Goal: Check status: Check status

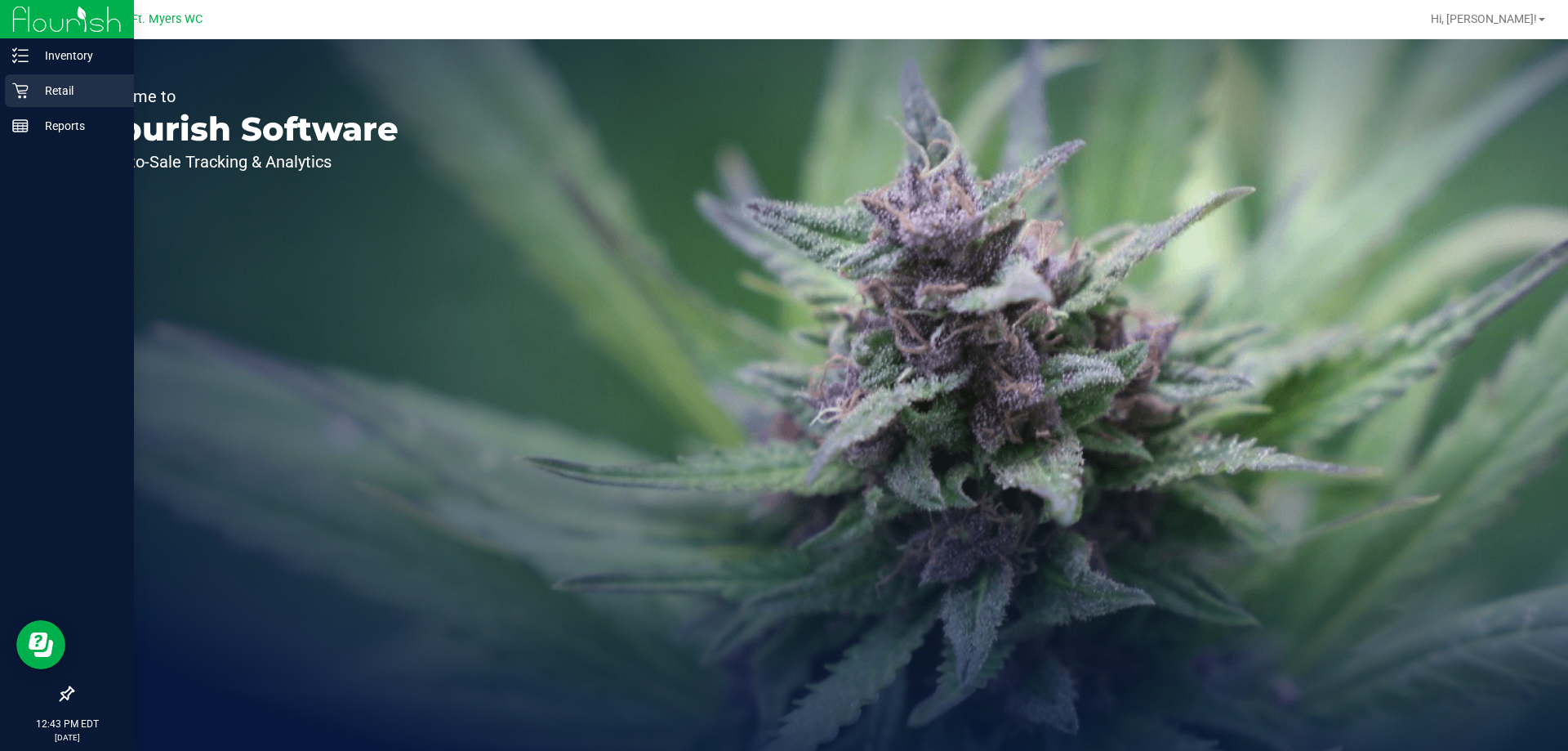
click at [51, 95] on p "Retail" at bounding box center [78, 91] width 98 height 20
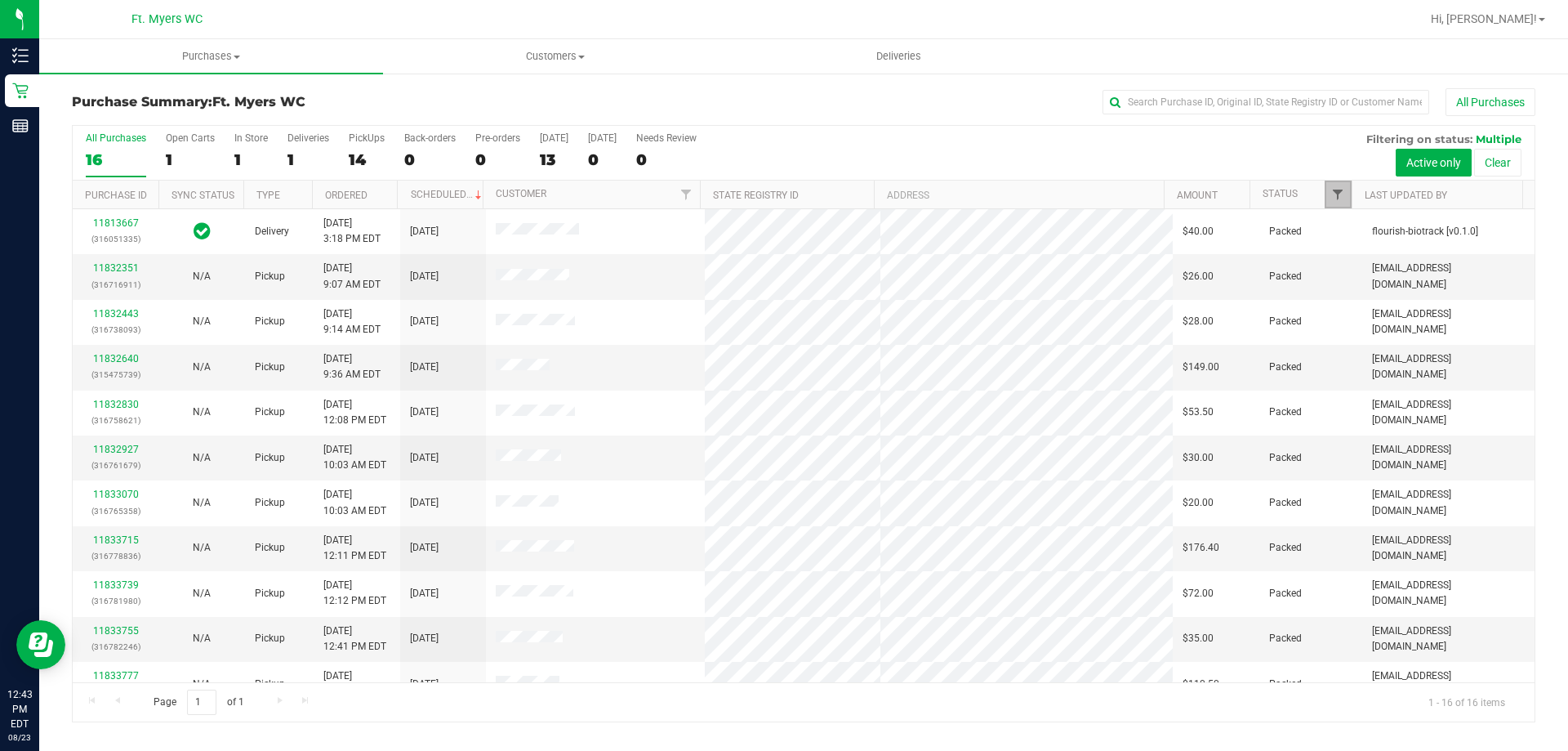
click at [1333, 197] on span "Filter" at bounding box center [1337, 194] width 13 height 13
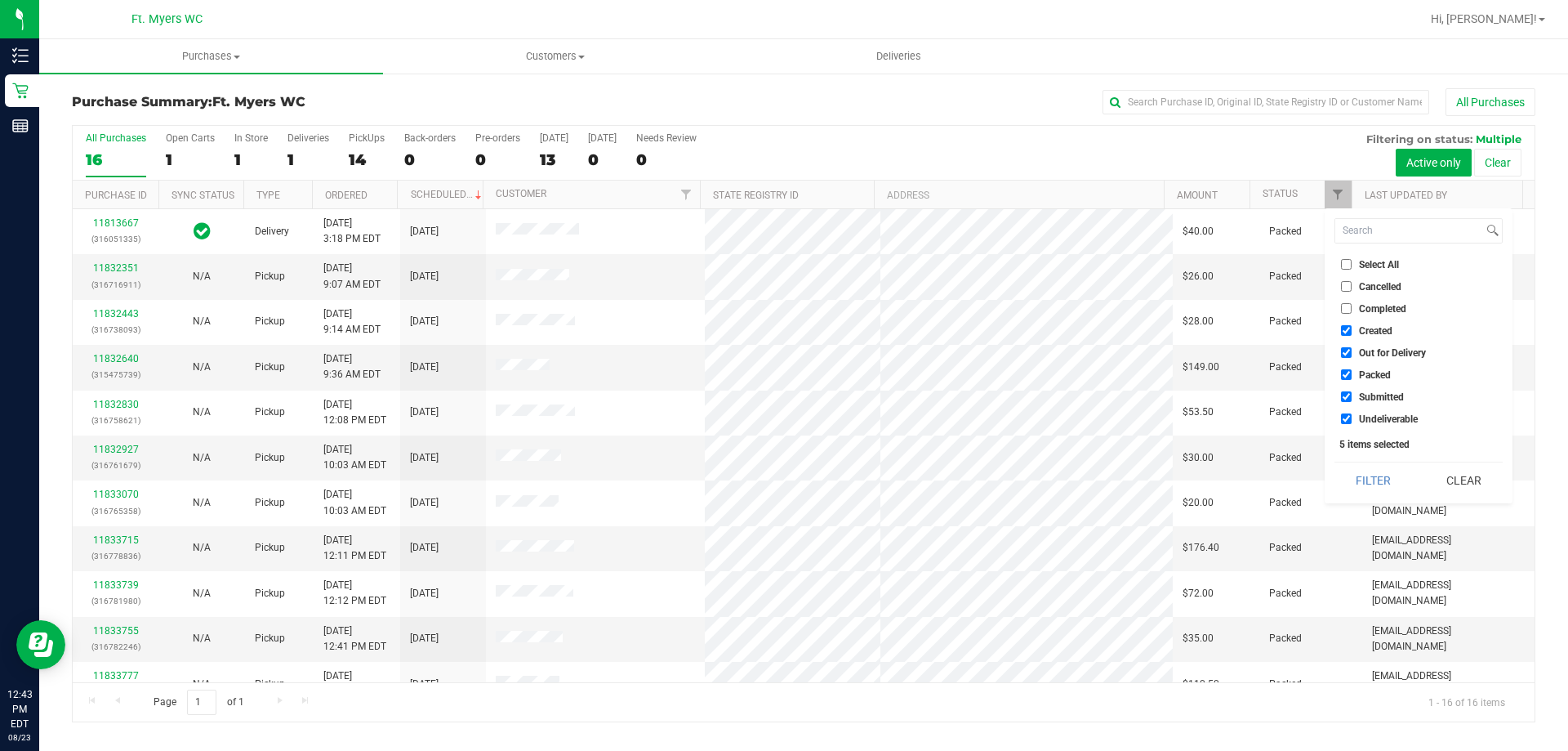
click at [1348, 369] on li "Packed" at bounding box center [1419, 374] width 169 height 17
click at [1344, 376] on input "Packed" at bounding box center [1346, 375] width 11 height 11
checkbox input "false"
click at [1363, 479] on button "Filter" at bounding box center [1374, 480] width 79 height 36
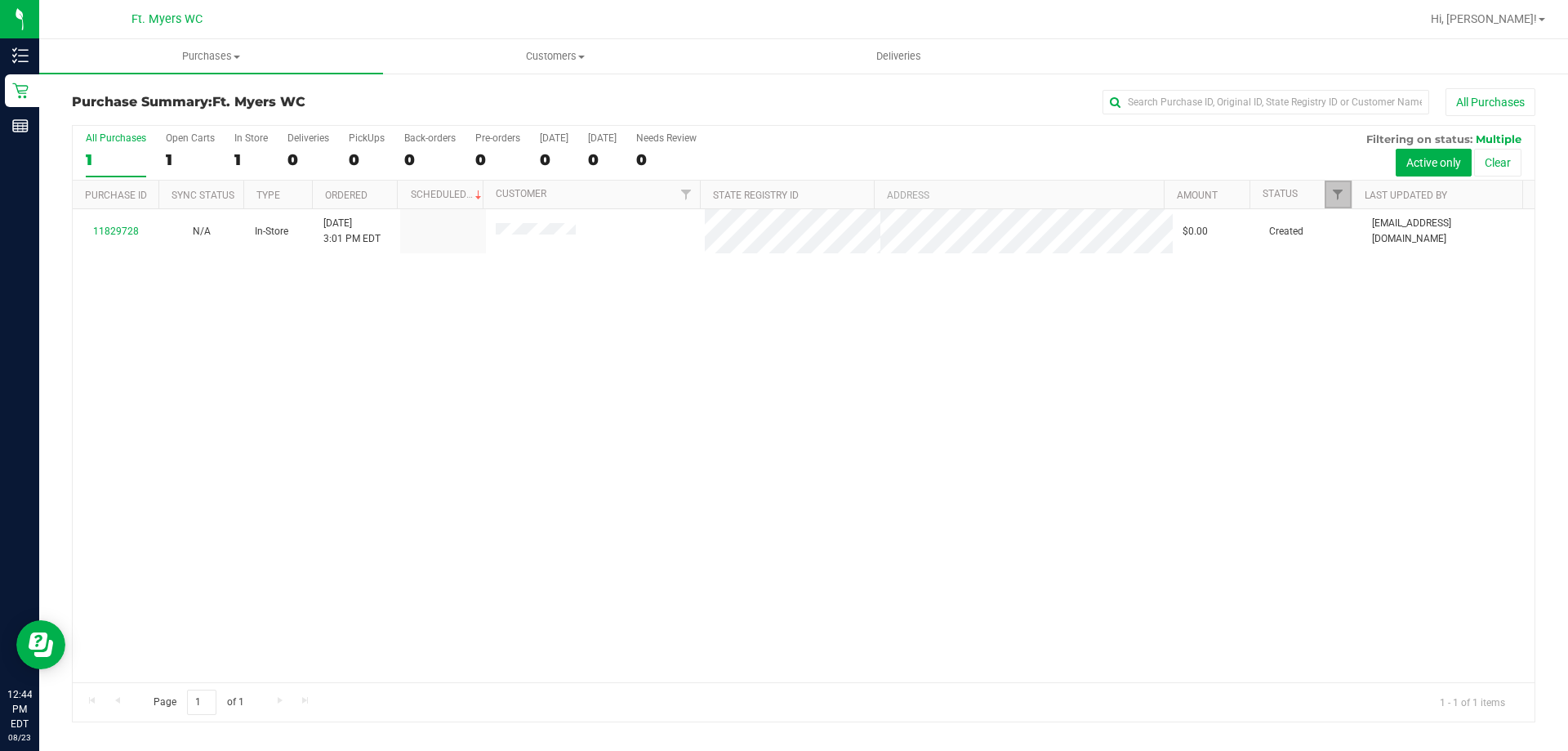
click at [1333, 205] on link "Filter" at bounding box center [1338, 195] width 27 height 28
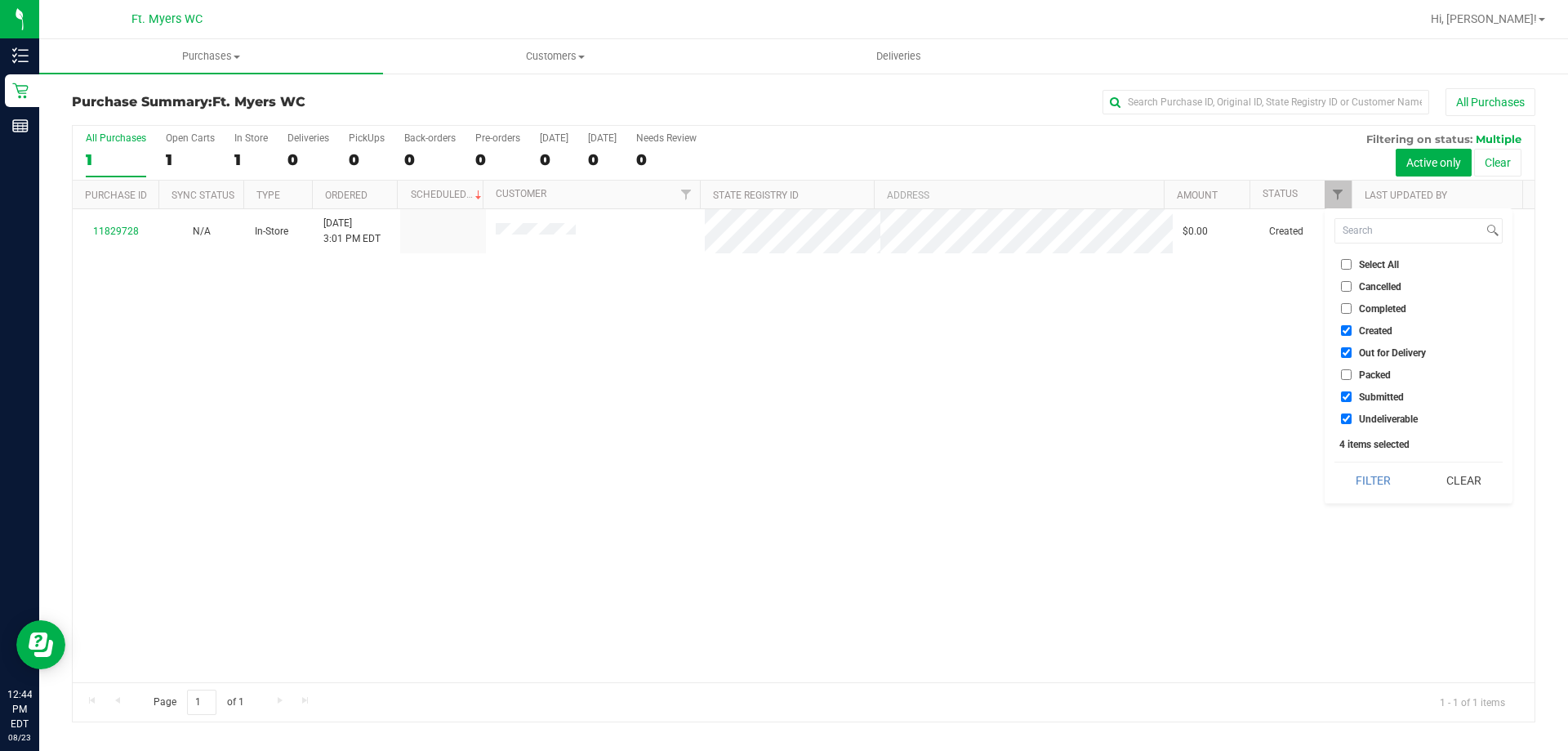
click at [974, 382] on div "11829728 N/A In-Store [DATE] 3:01 PM EDT $0.00 Created [EMAIL_ADDRESS][DOMAIN_N…" at bounding box center [804, 445] width 1462 height 473
